Goal: Task Accomplishment & Management: Complete application form

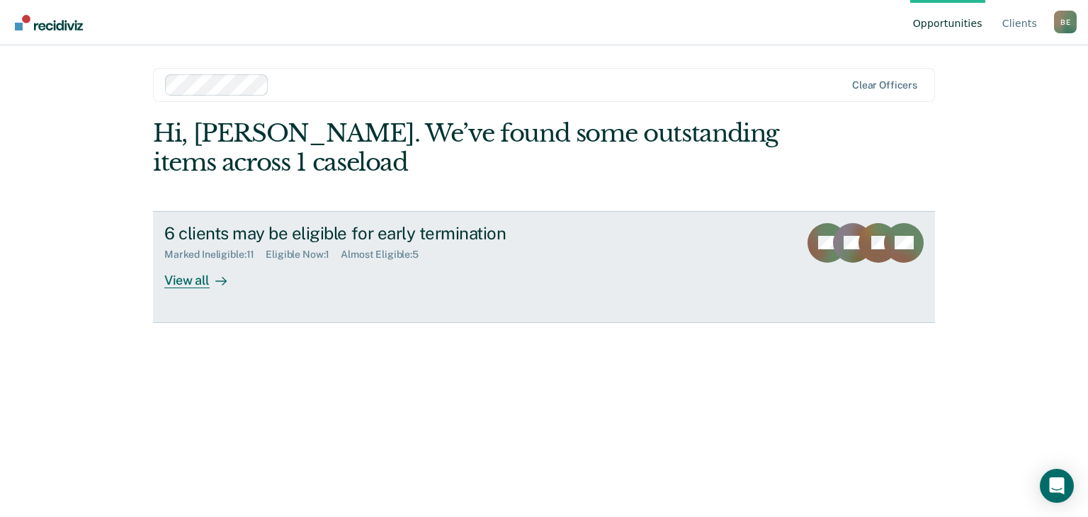
click at [187, 281] on div "View all" at bounding box center [203, 275] width 79 height 28
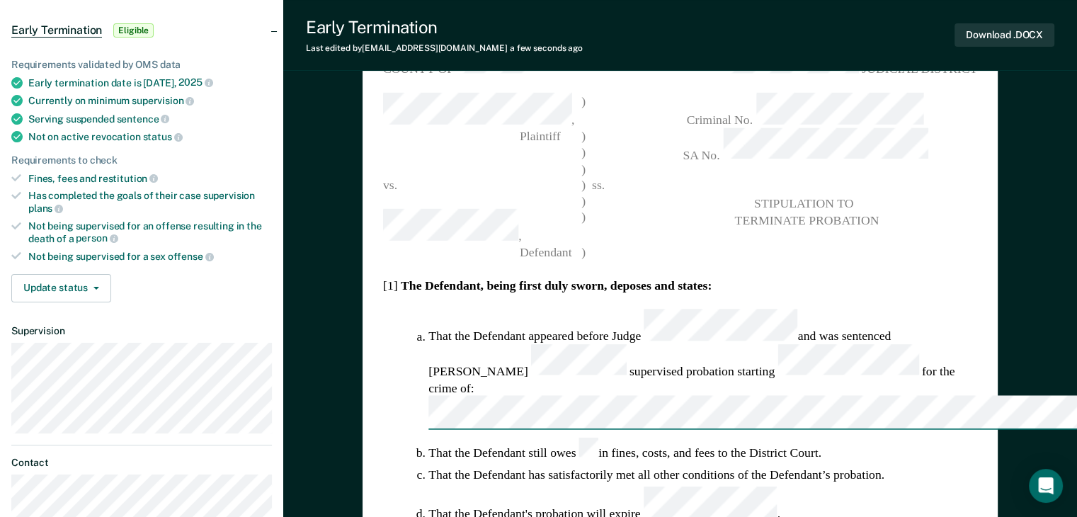
scroll to position [68, 0]
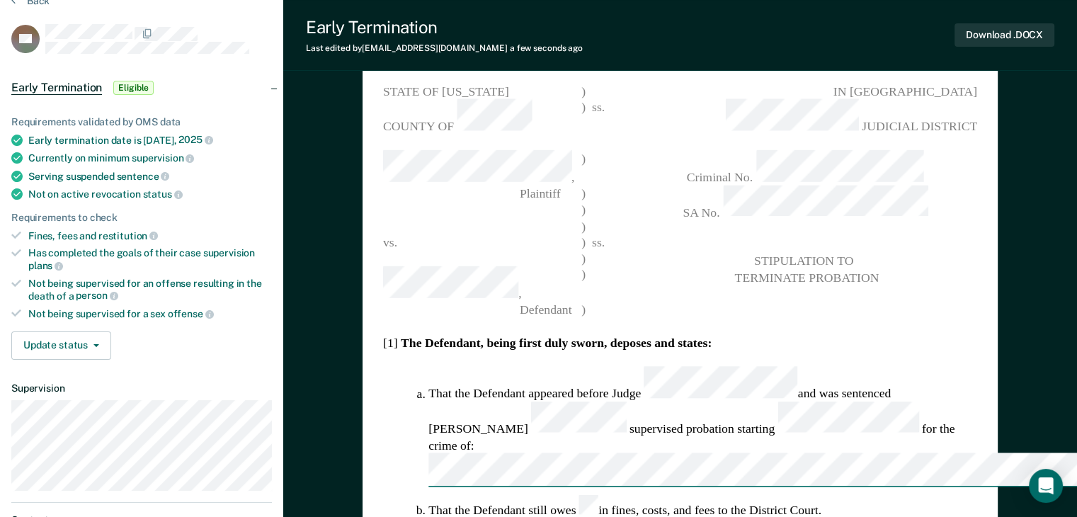
click at [547, 496] on li "That the Defendant still owes in fines, costs, and fees to the District Court." at bounding box center [702, 507] width 549 height 23
click at [988, 35] on button "Download .DOCX" at bounding box center [1005, 34] width 100 height 23
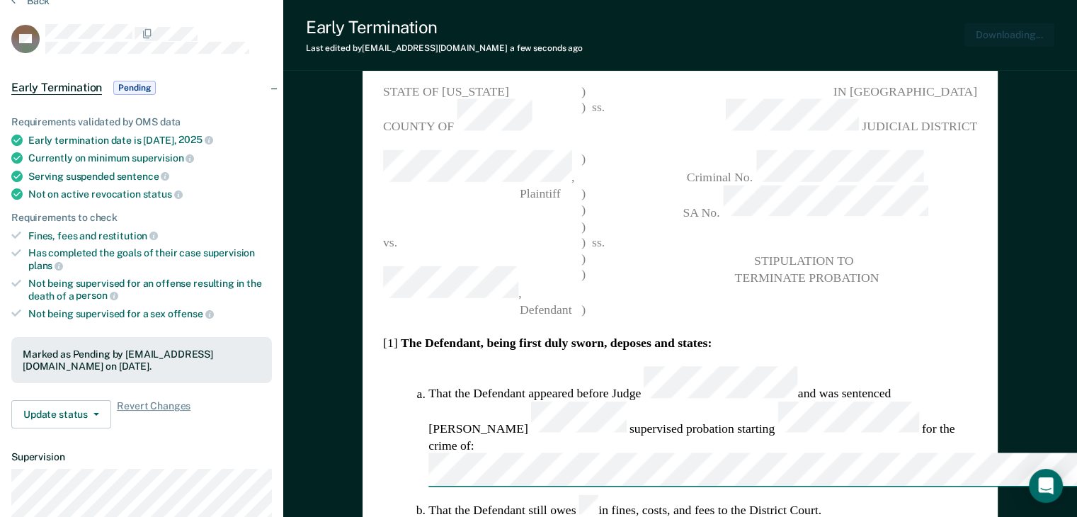
type textarea "x"
